Goal: Transaction & Acquisition: Purchase product/service

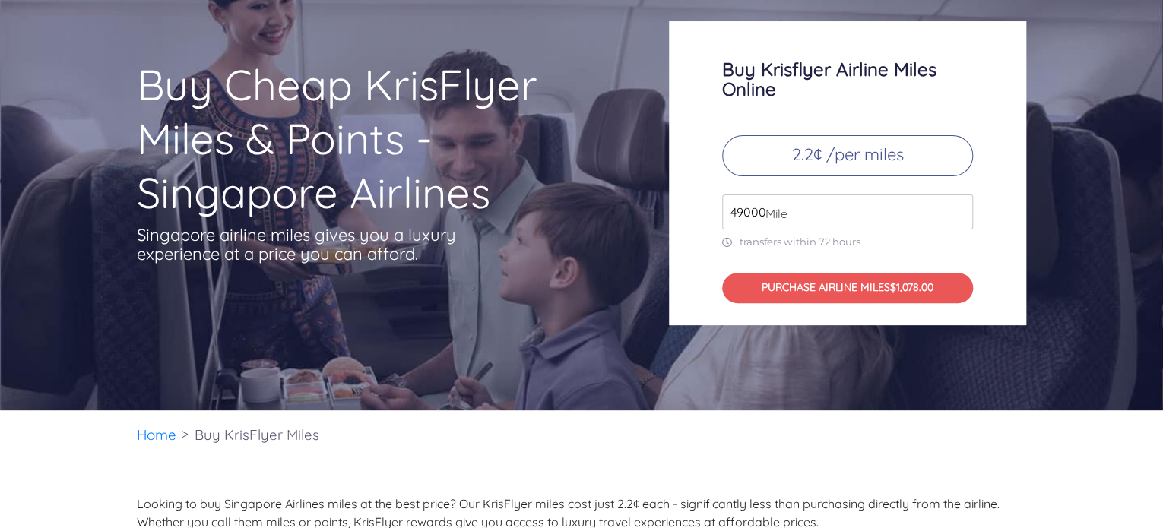
scroll to position [122, 0]
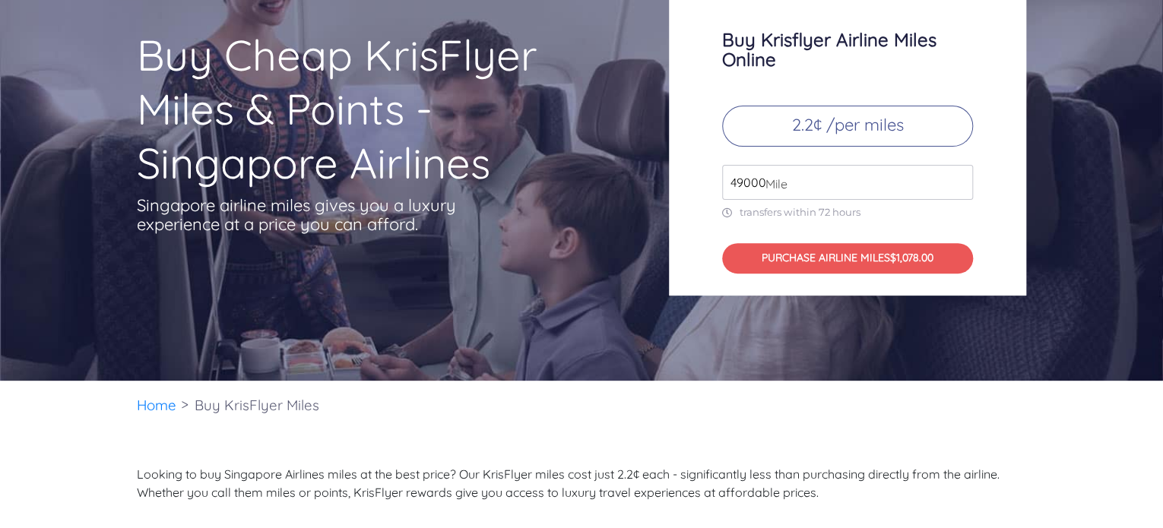
click at [766, 182] on span "Mile" at bounding box center [773, 184] width 30 height 18
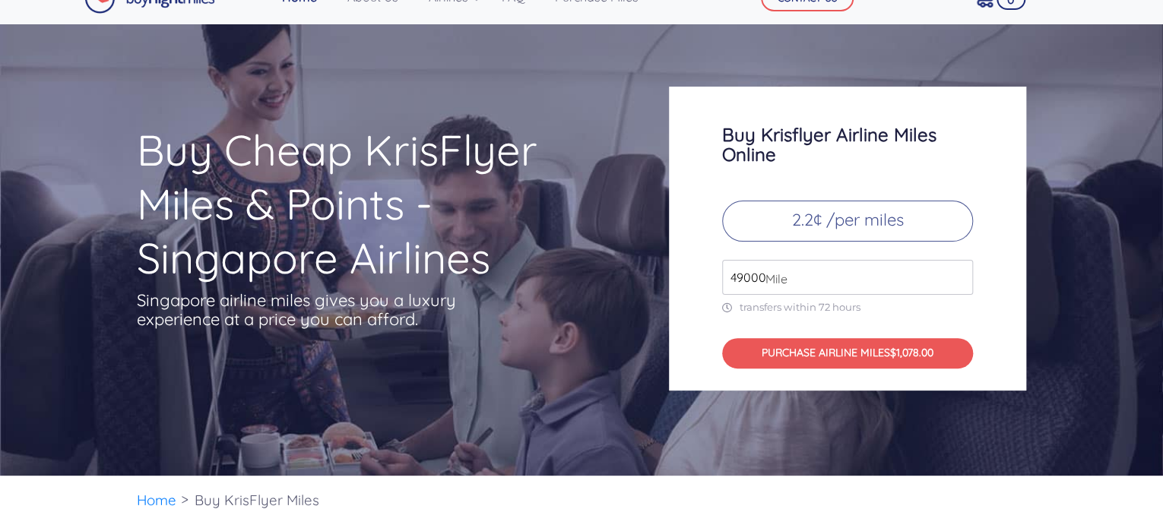
scroll to position [30, 0]
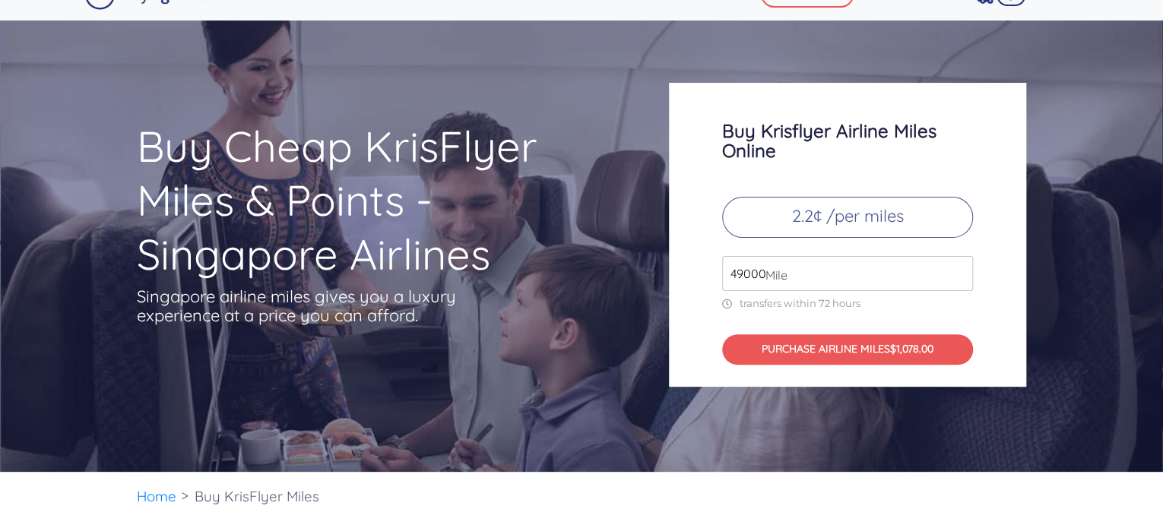
click at [767, 271] on span "Mile" at bounding box center [773, 275] width 30 height 18
drag, startPoint x: 767, startPoint y: 271, endPoint x: 679, endPoint y: 283, distance: 88.9
click at [679, 283] on div "Buy Krisflyer Airline Miles Online 2.2¢ /per miles 49000 Mile transfers within …" at bounding box center [847, 235] width 357 height 304
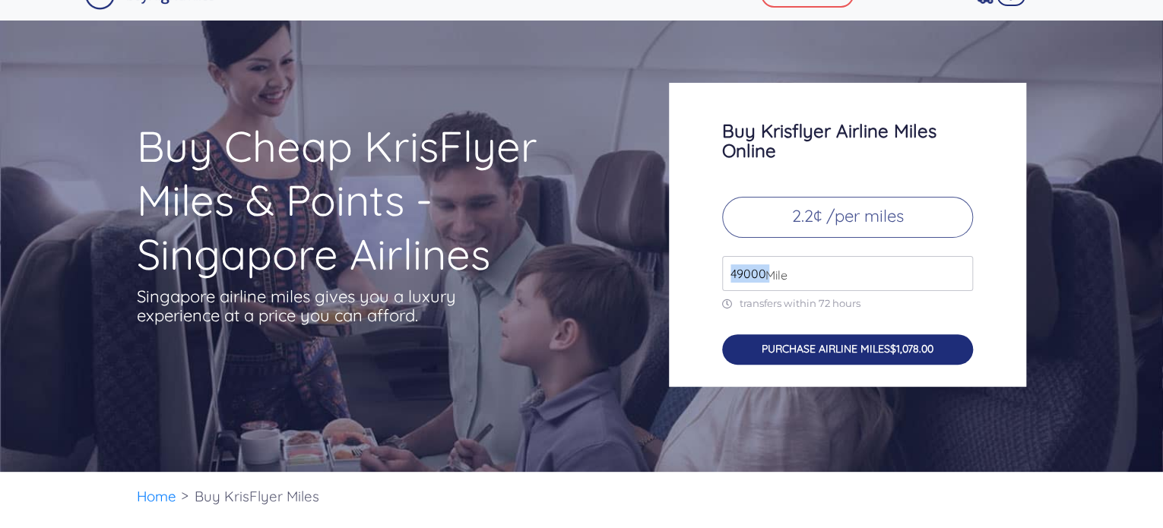
click at [776, 350] on button "PURCHASE AIRLINE MILES $1,078.00" at bounding box center [847, 349] width 251 height 31
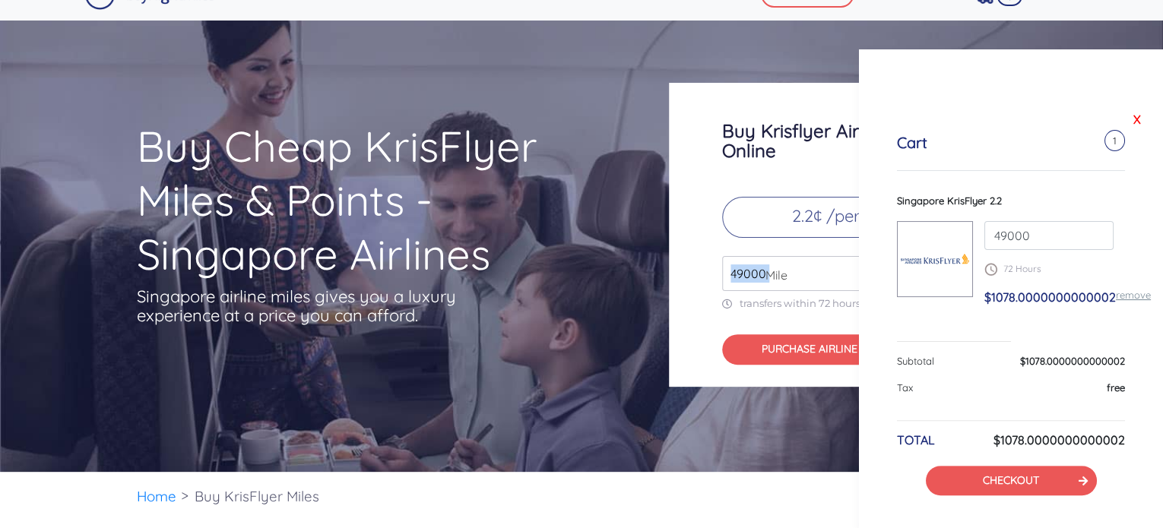
click at [1130, 122] on link "X" at bounding box center [1137, 119] width 15 height 23
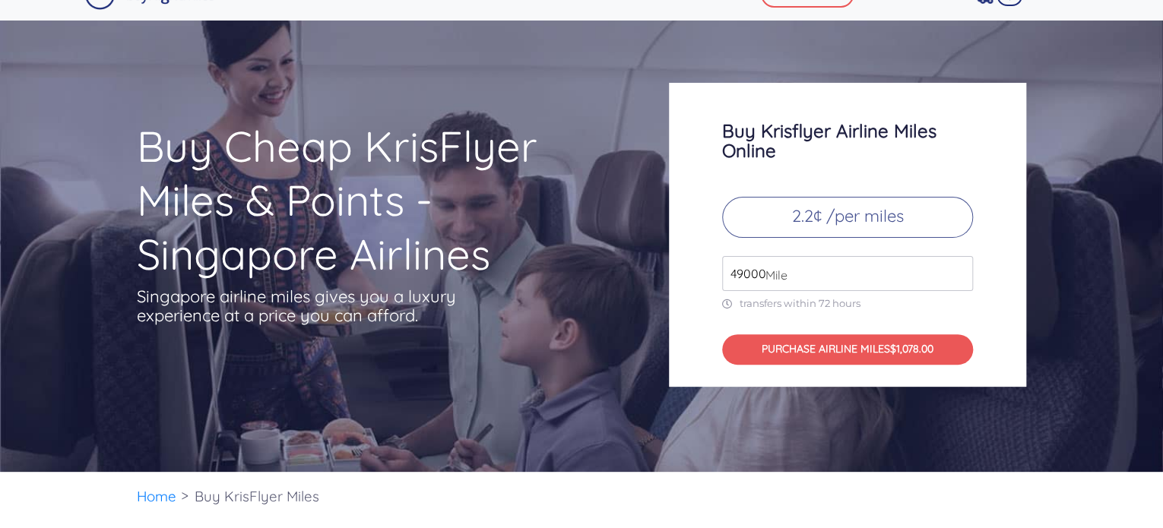
click at [812, 213] on p "2.2¢ /per miles" at bounding box center [847, 217] width 251 height 41
click at [739, 261] on input "49000" at bounding box center [847, 273] width 251 height 35
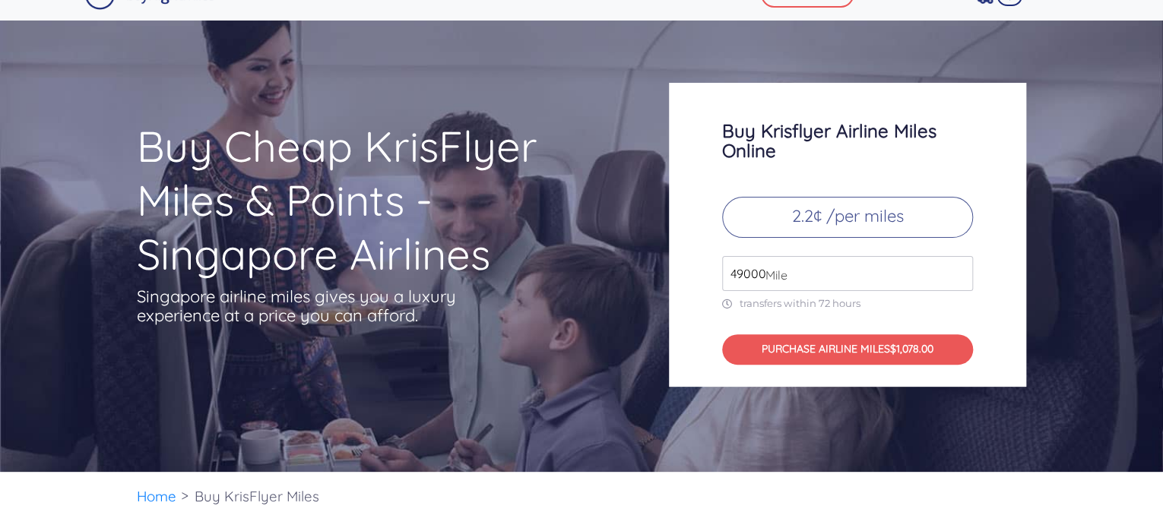
click at [959, 281] on input "49000" at bounding box center [847, 273] width 251 height 35
click at [960, 279] on input "49000" at bounding box center [847, 273] width 251 height 35
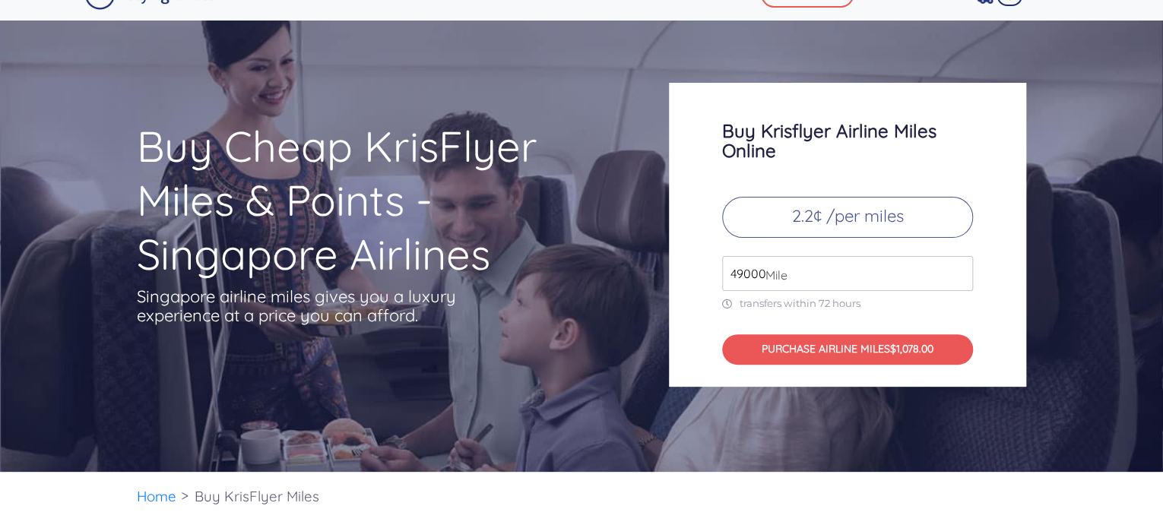
click at [960, 279] on input "49000" at bounding box center [847, 273] width 251 height 35
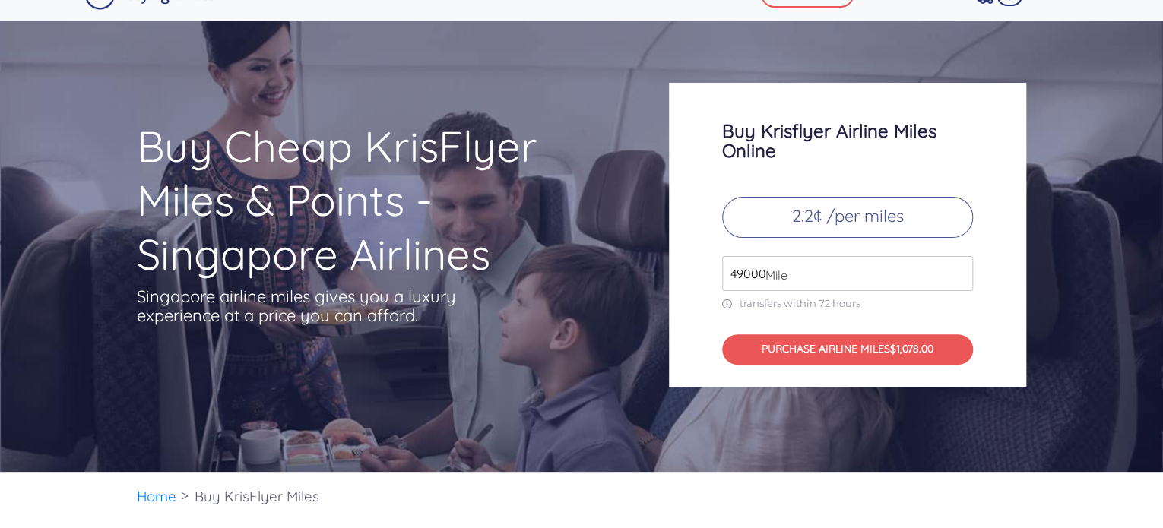
click at [960, 279] on input "49000" at bounding box center [847, 273] width 251 height 35
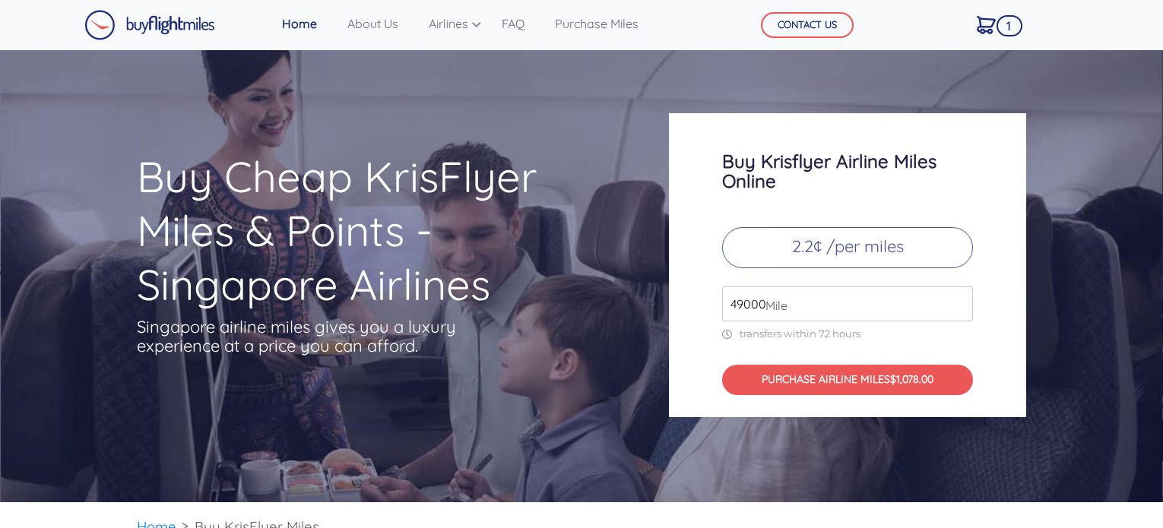
scroll to position [30, 0]
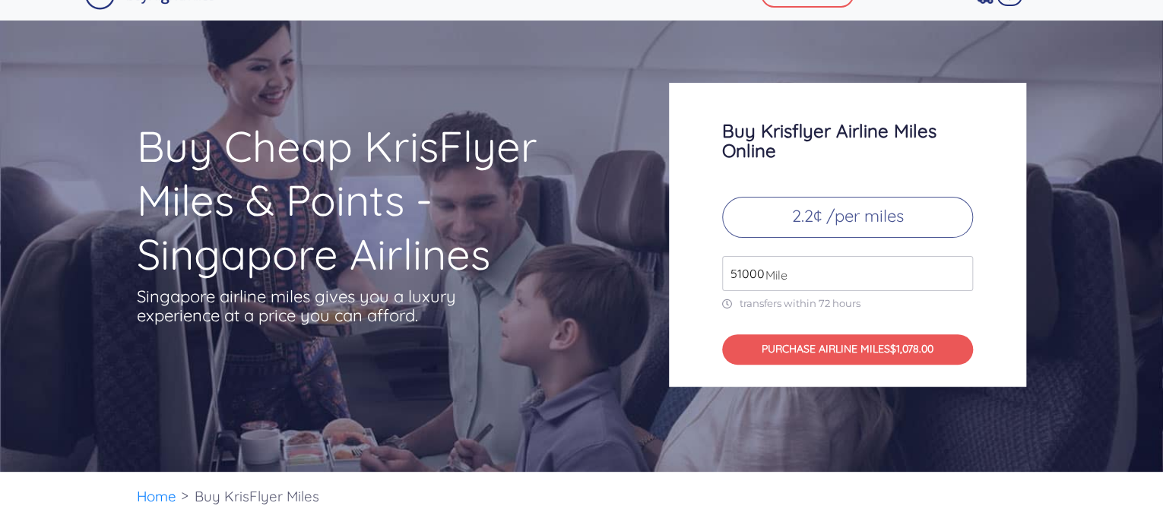
click at [958, 267] on input "51000" at bounding box center [847, 273] width 251 height 35
click at [958, 267] on input "52000" at bounding box center [847, 273] width 251 height 35
click at [960, 277] on input "51000" at bounding box center [847, 273] width 251 height 35
click at [960, 277] on input "50000" at bounding box center [847, 273] width 251 height 35
click at [960, 277] on input "49000" at bounding box center [847, 273] width 251 height 35
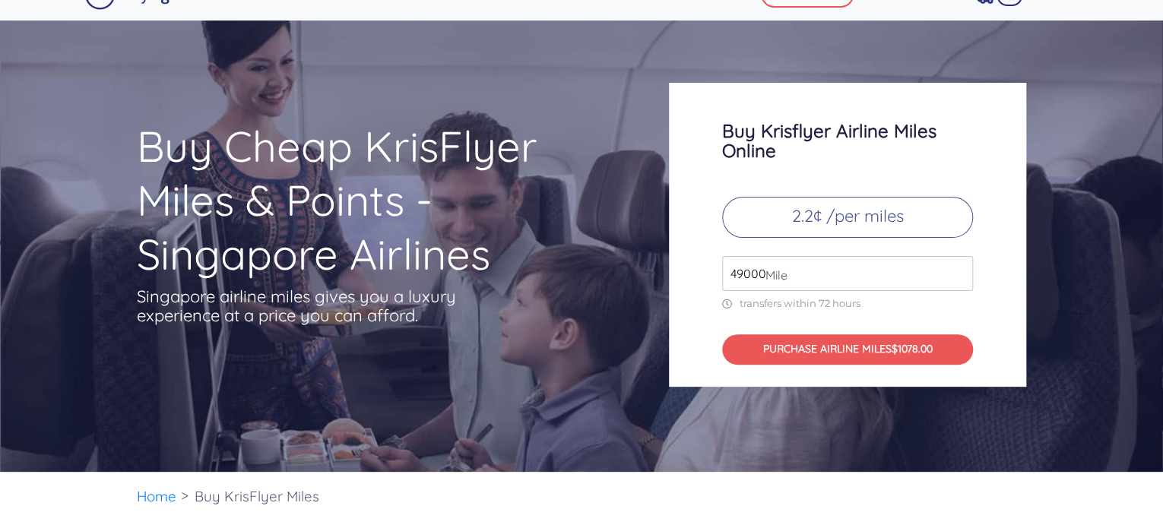
click at [960, 277] on input "49000" at bounding box center [847, 273] width 251 height 35
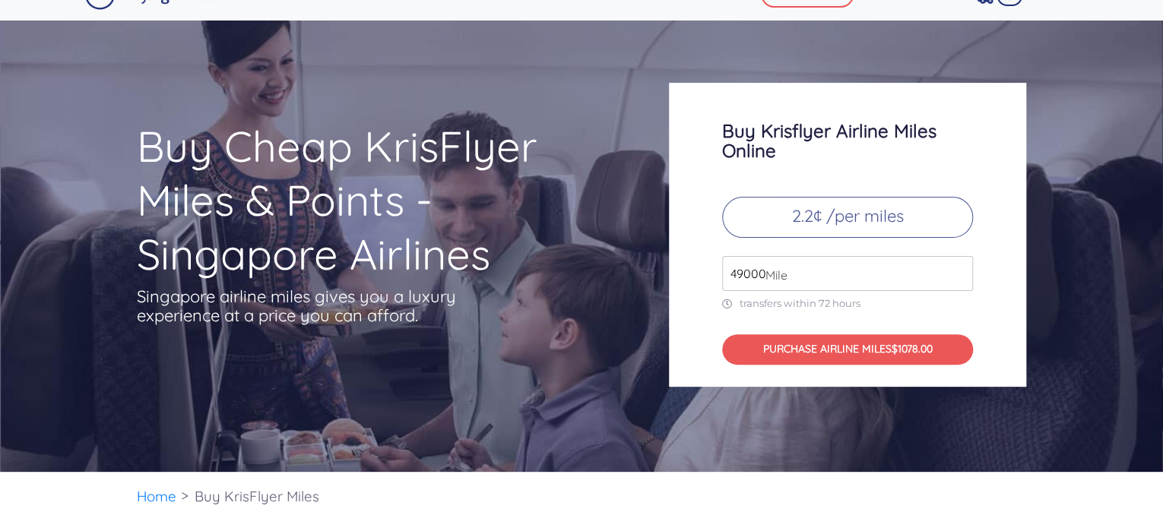
click at [960, 277] on input "49000" at bounding box center [847, 273] width 251 height 35
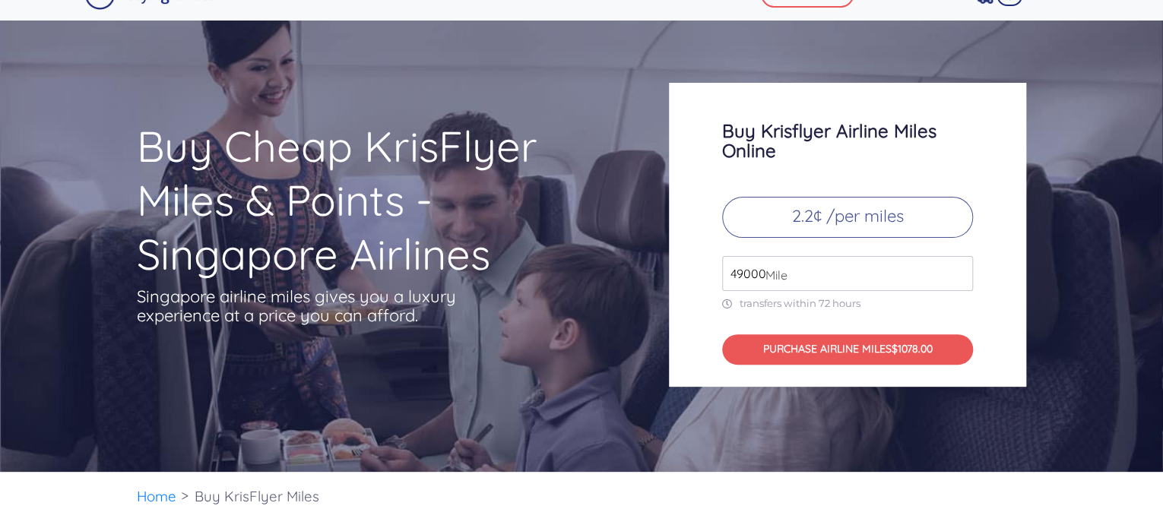
click at [201, 206] on h1 "Buy Cheap KrisFlyer Miles & Points - Singapore Airlines" at bounding box center [373, 200] width 473 height 162
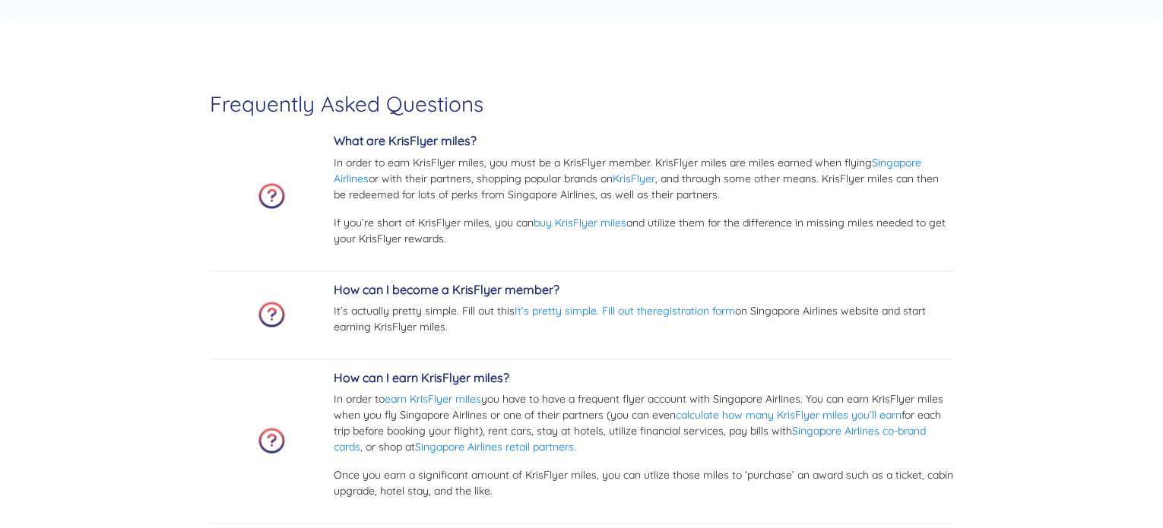
scroll to position [3770, 0]
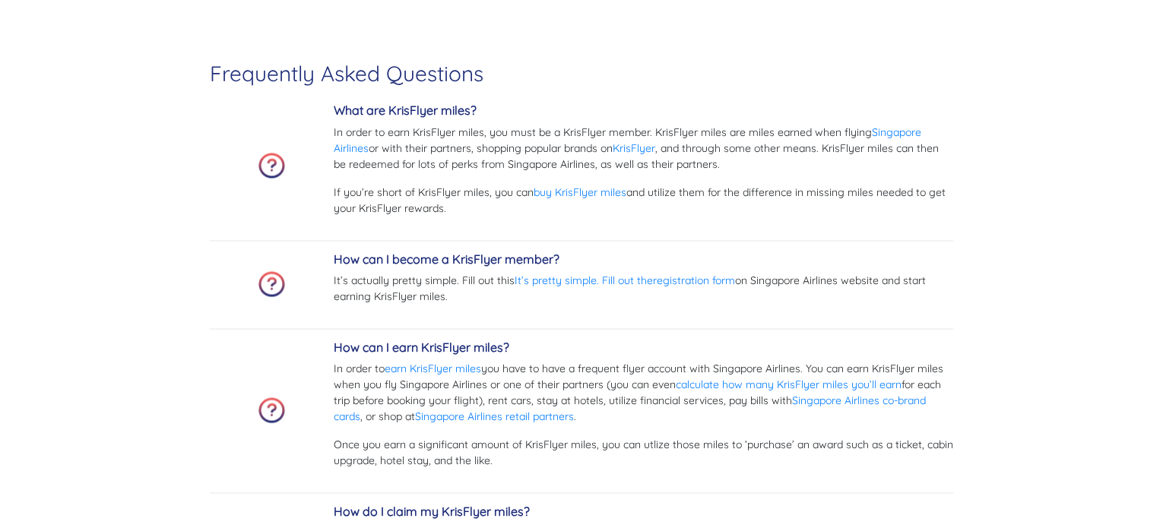
click at [549, 164] on p "In order to earn KrisFlyer miles, you must be a KrisFlyer member. KrisFlyer mil…" at bounding box center [644, 149] width 620 height 48
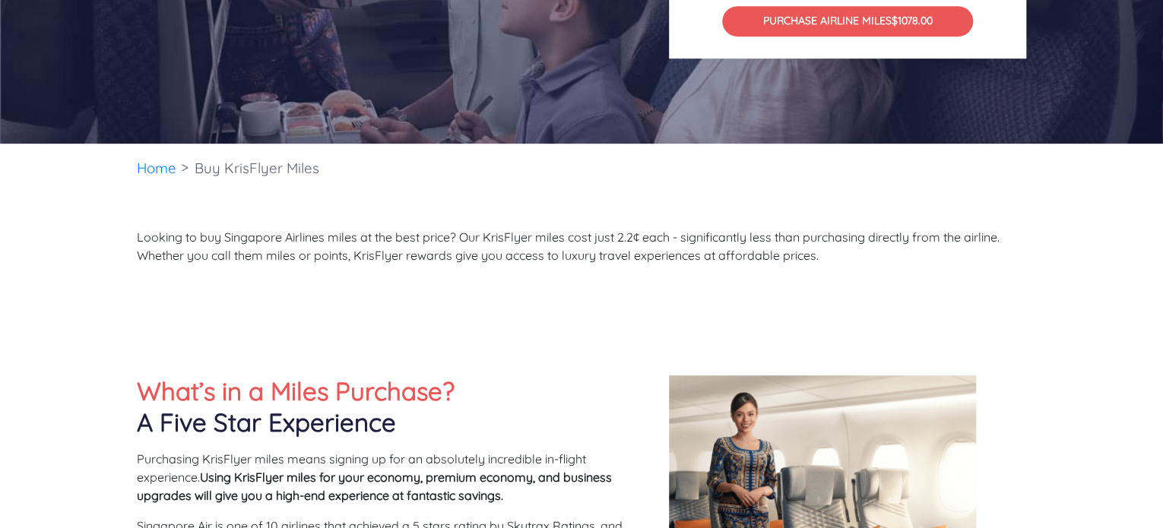
scroll to position [0, 0]
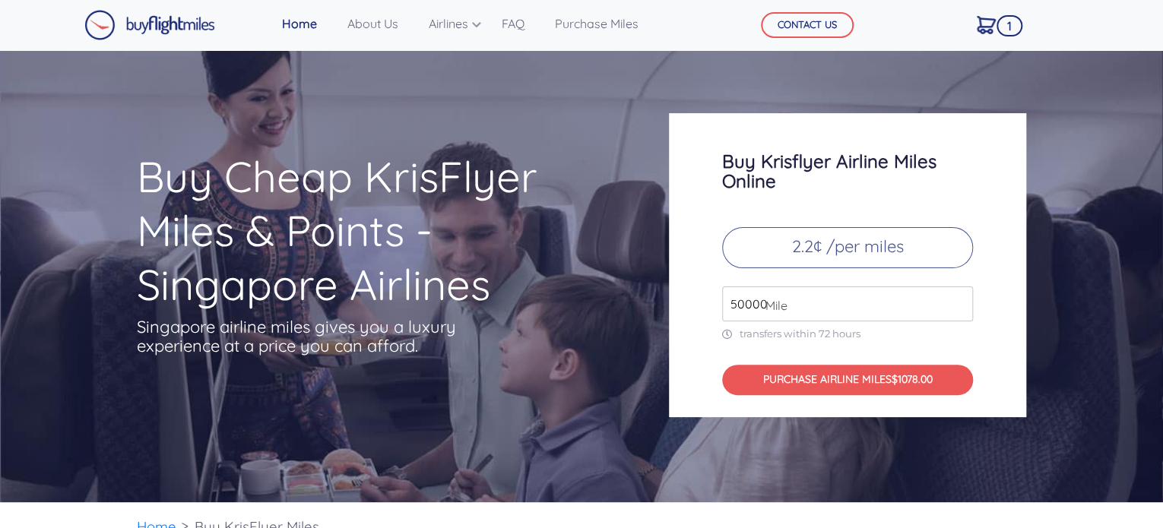
click at [959, 300] on input "50000" at bounding box center [847, 304] width 251 height 35
click at [959, 309] on input "49000" at bounding box center [847, 304] width 251 height 35
type input "50000"
click at [960, 294] on input "50000" at bounding box center [847, 304] width 251 height 35
